Goal: Task Accomplishment & Management: Use online tool/utility

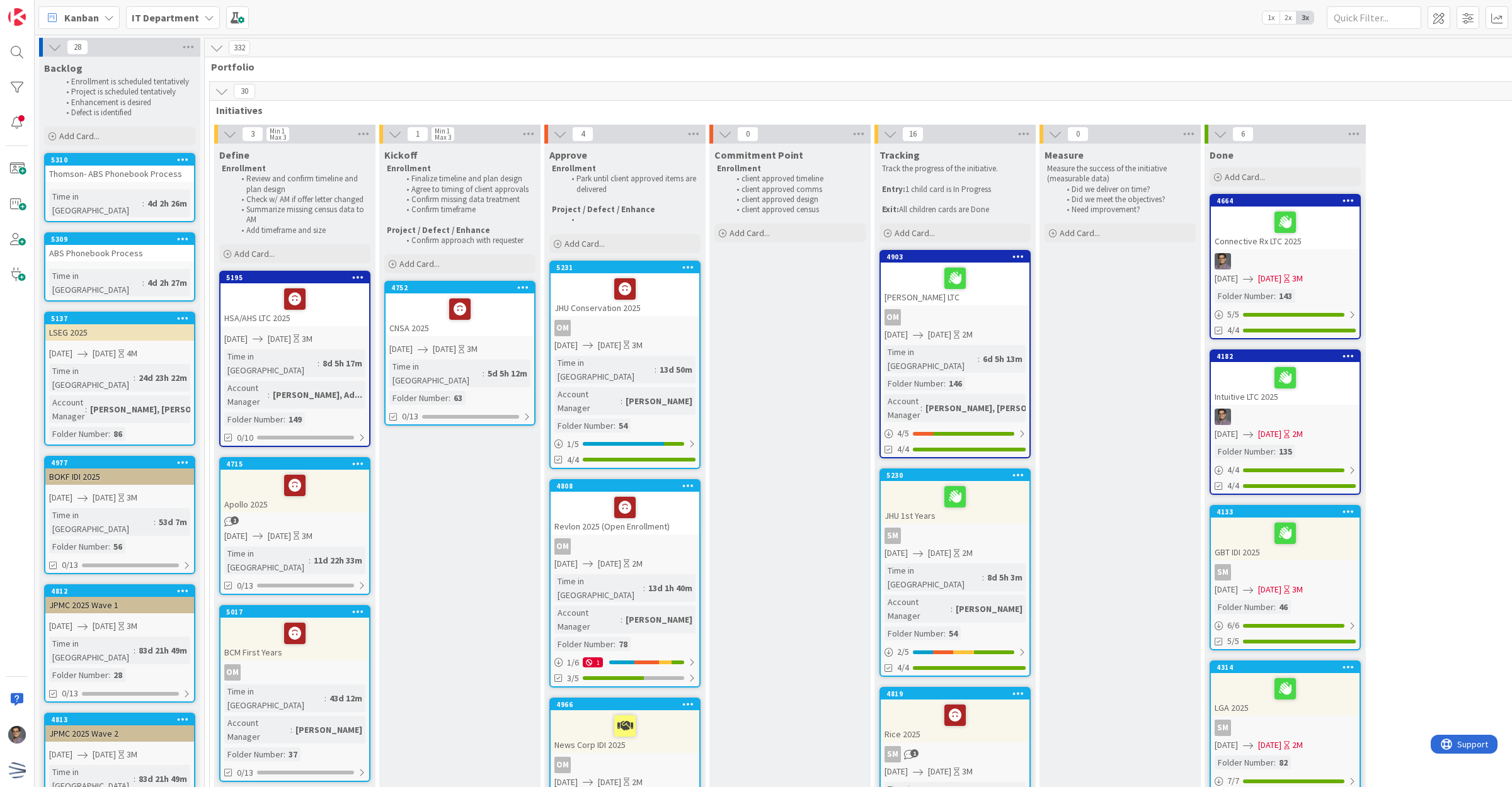
click at [291, 335] on span "[DATE]" at bounding box center [279, 339] width 23 height 13
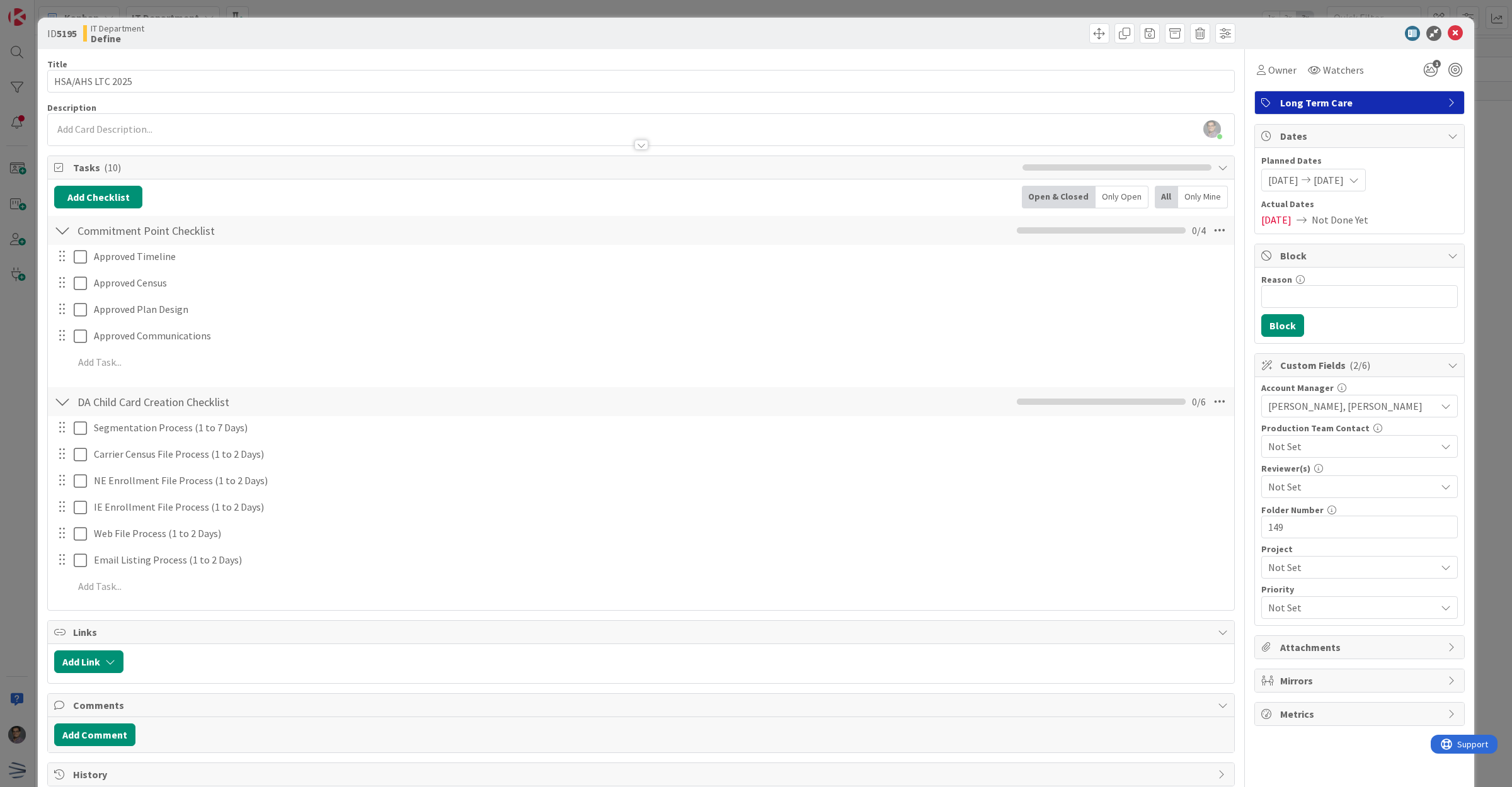
click at [1338, 177] on span "[DATE]" at bounding box center [1328, 180] width 30 height 15
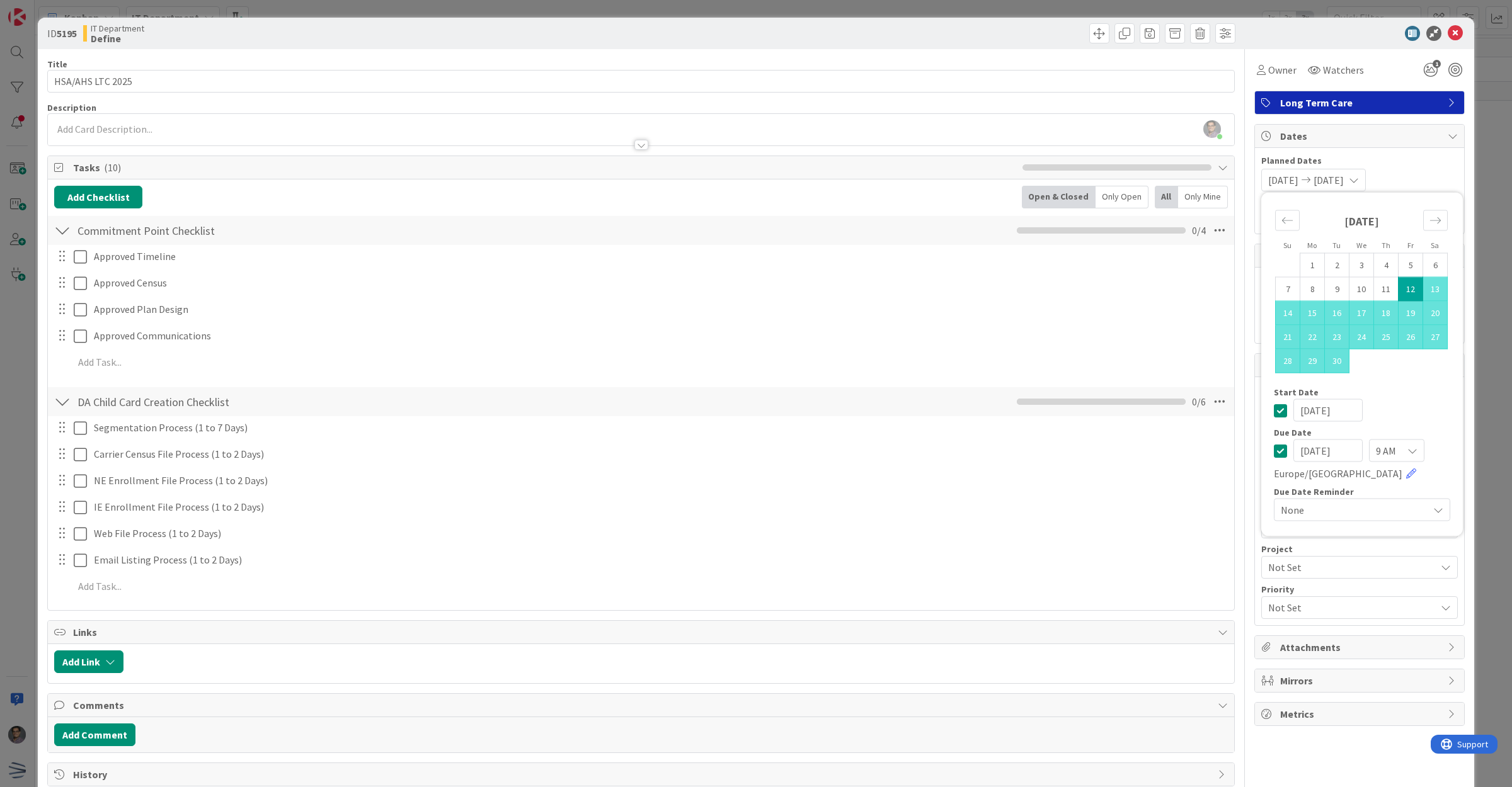
click at [1344, 187] on span "[DATE]" at bounding box center [1328, 180] width 30 height 15
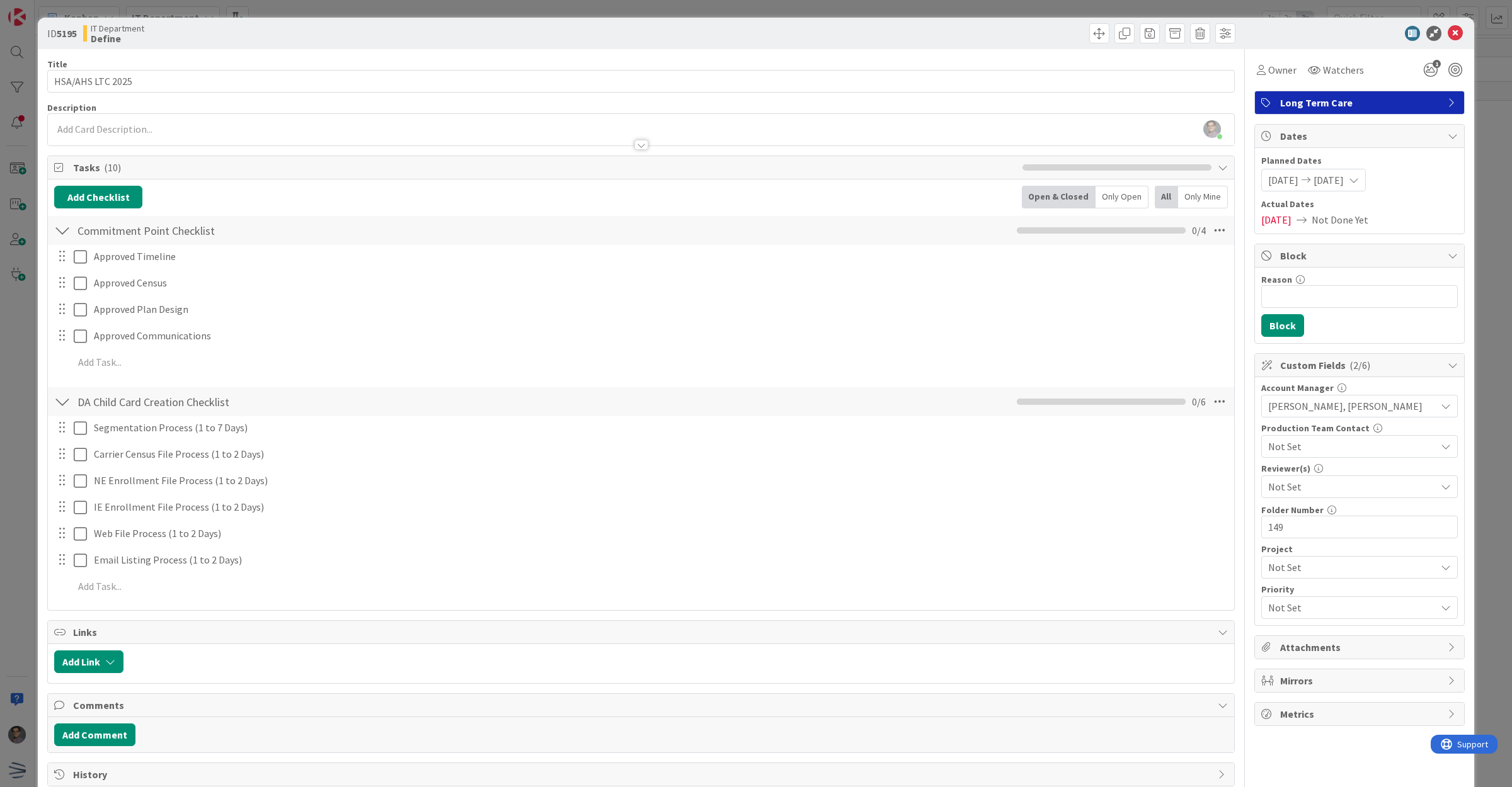
click at [1335, 187] on span "[DATE]" at bounding box center [1328, 180] width 30 height 15
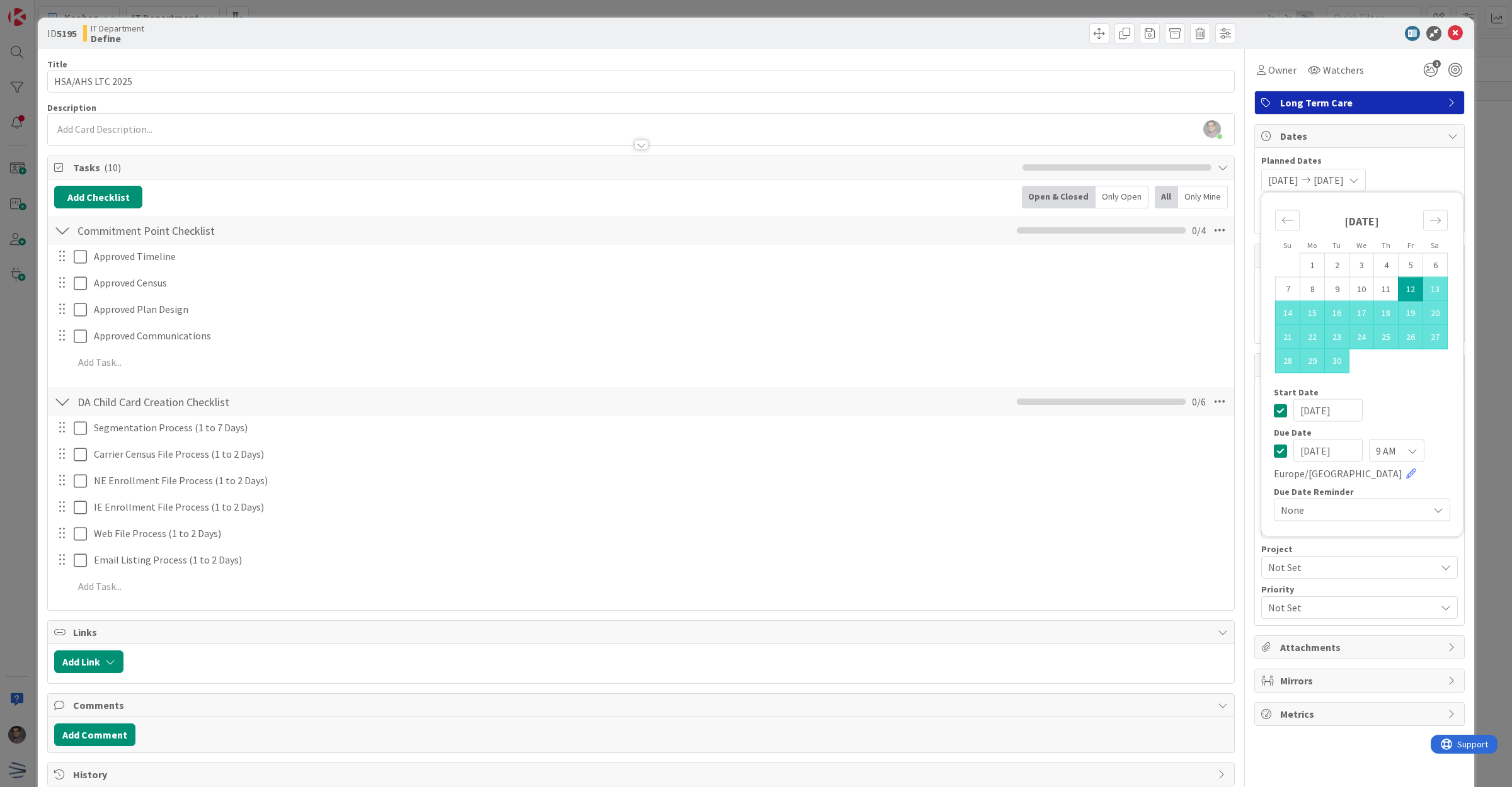
click at [1399, 293] on td "12" at bounding box center [1411, 289] width 25 height 24
click at [1433, 221] on div "Move forward to switch to the next month." at bounding box center [1435, 220] width 25 height 21
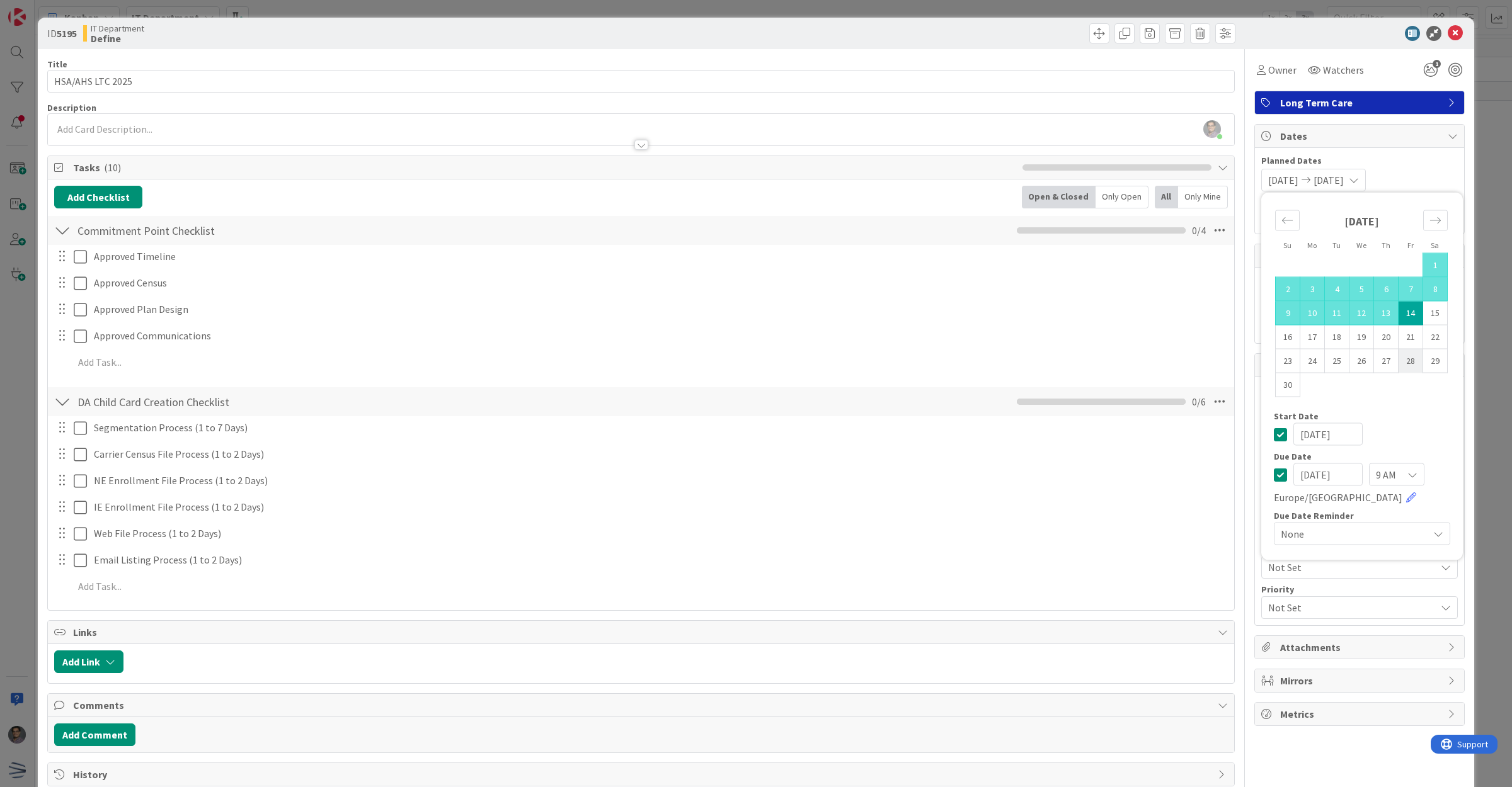
click at [1400, 361] on td "28" at bounding box center [1411, 360] width 25 height 24
type input "[DATE]"
click at [1416, 186] on div "[DATE] [DATE] Su Mo Tu We Th Fr Sa [DATE] 1 2 3 4 5 6 7 8 9 10 11 12 13 14 15 1…" at bounding box center [1359, 180] width 197 height 22
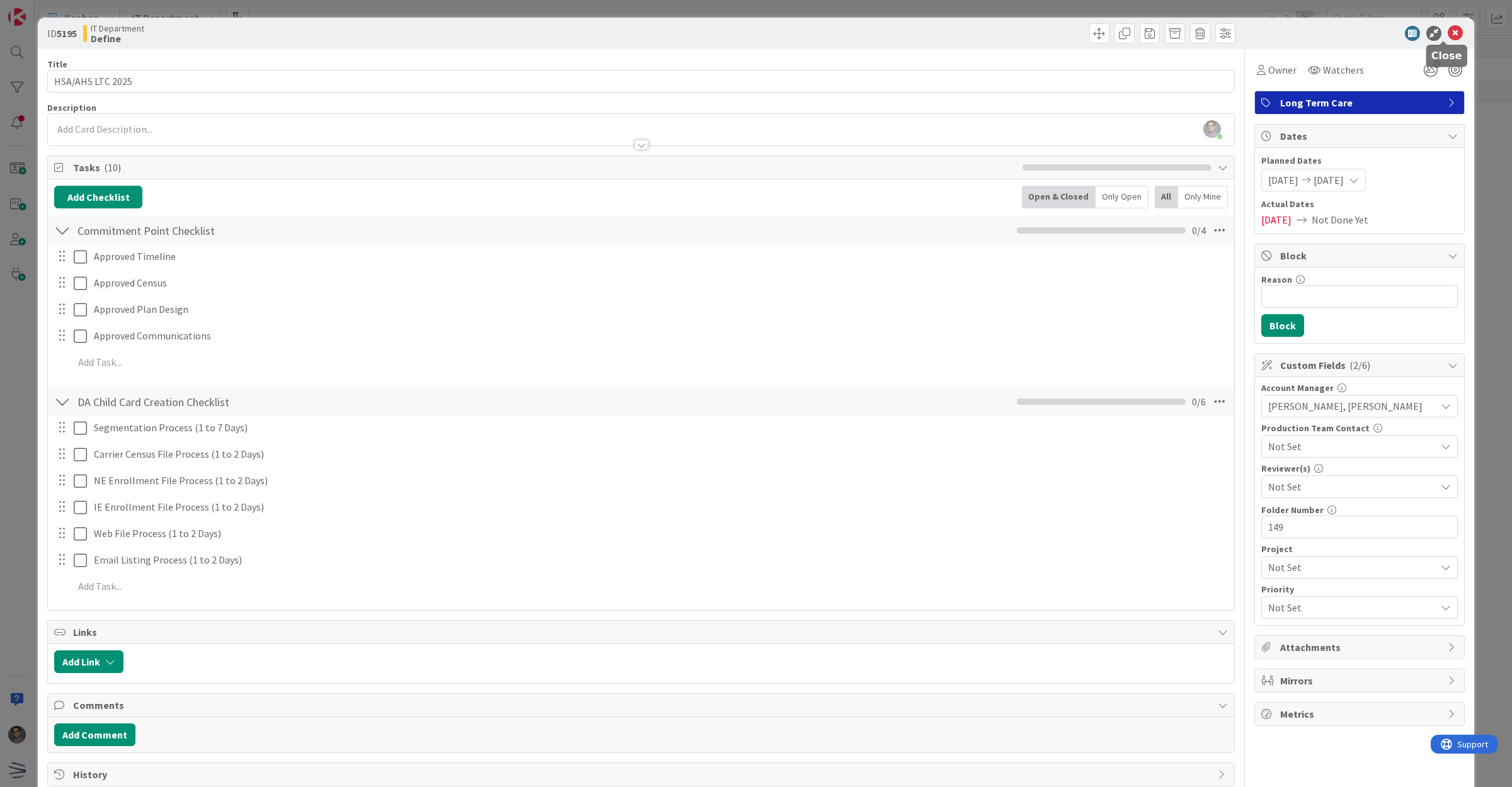
click at [1448, 36] on icon at bounding box center [1455, 33] width 15 height 15
